Goal: Check status: Check status

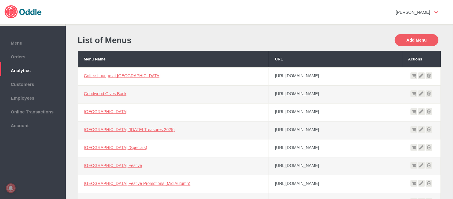
click at [34, 58] on span "Orders" at bounding box center [33, 56] width 60 height 7
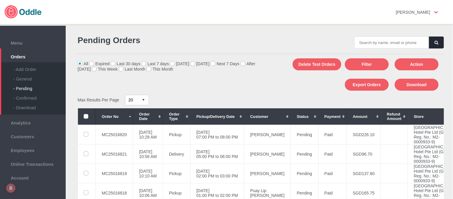
click at [20, 75] on div "- General" at bounding box center [39, 77] width 53 height 10
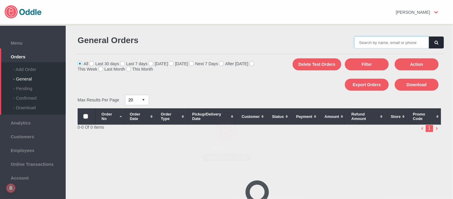
drag, startPoint x: 0, startPoint y: 0, endPoint x: 373, endPoint y: 41, distance: 375.8
click at [373, 41] on input "text" at bounding box center [392, 42] width 75 height 12
paste input "MC25016736"
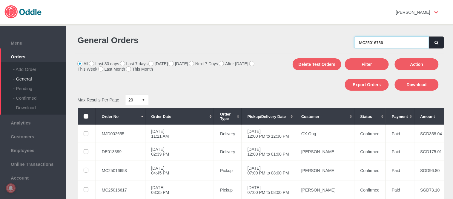
type input "MC25016736"
click at [438, 39] on button "button" at bounding box center [436, 42] width 15 height 12
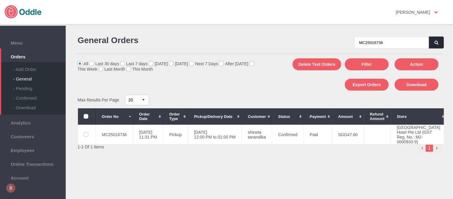
click at [435, 43] on icon "button" at bounding box center [437, 43] width 4 height 4
